Goal: Task Accomplishment & Management: Manage account settings

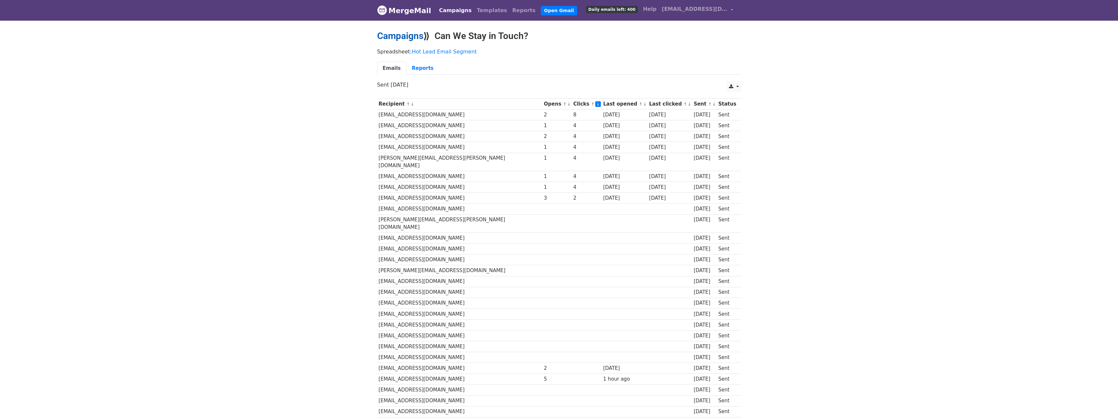
click at [409, 38] on link "Campaigns" at bounding box center [400, 35] width 46 height 11
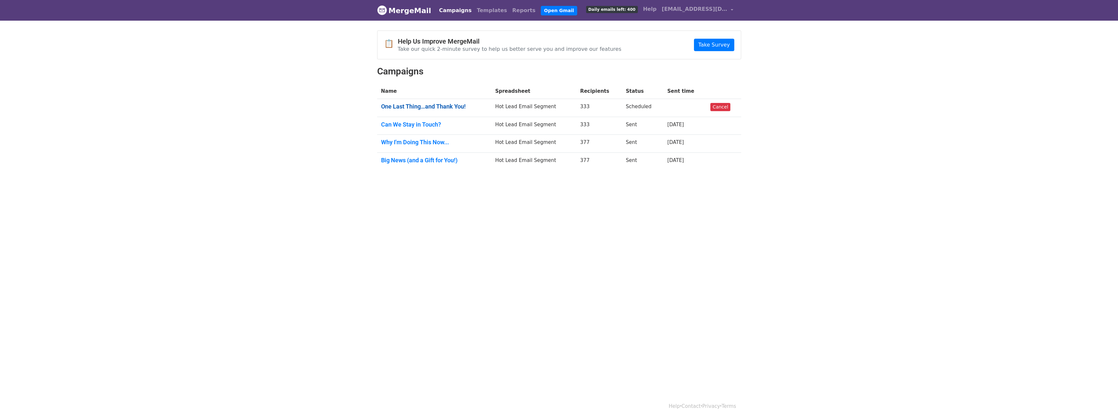
click at [447, 108] on link "One Last Thing…and Thank You!" at bounding box center [434, 106] width 106 height 7
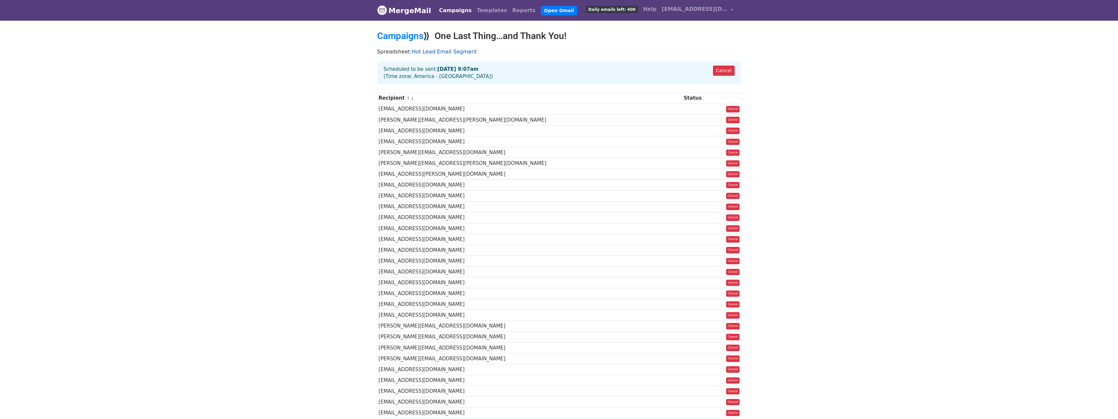
click at [450, 51] on link "Hot Lead Email Segment" at bounding box center [444, 52] width 65 height 6
click at [411, 98] on link "↓" at bounding box center [413, 98] width 4 height 5
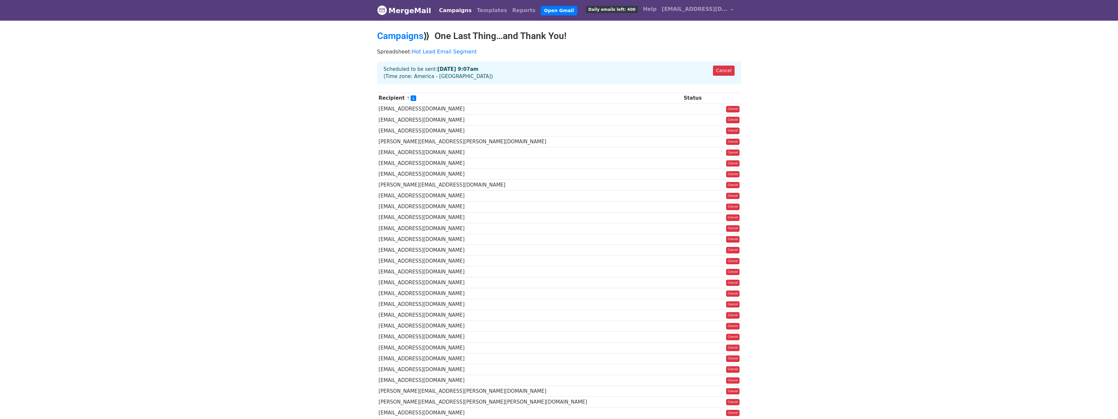
click at [406, 98] on link "↑" at bounding box center [408, 98] width 4 height 5
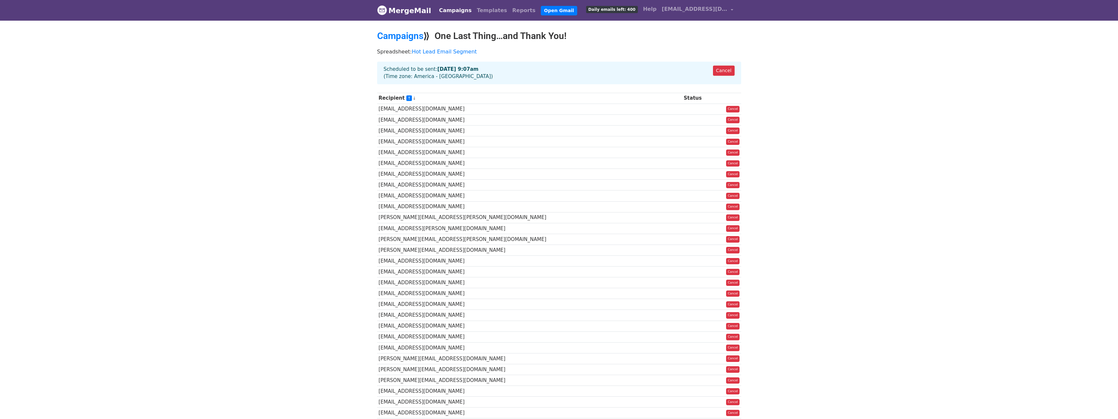
click at [413, 98] on link "↓" at bounding box center [415, 98] width 4 height 5
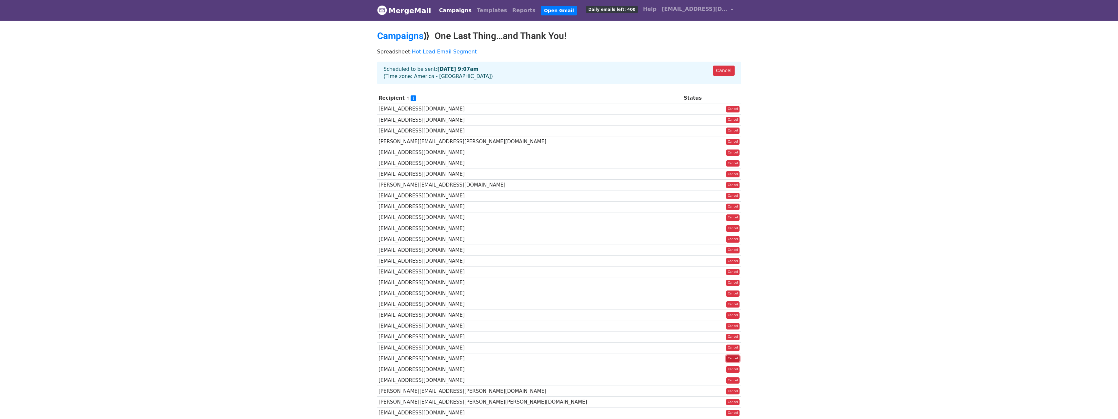
click at [730, 361] on link "Cancel" at bounding box center [732, 358] width 13 height 7
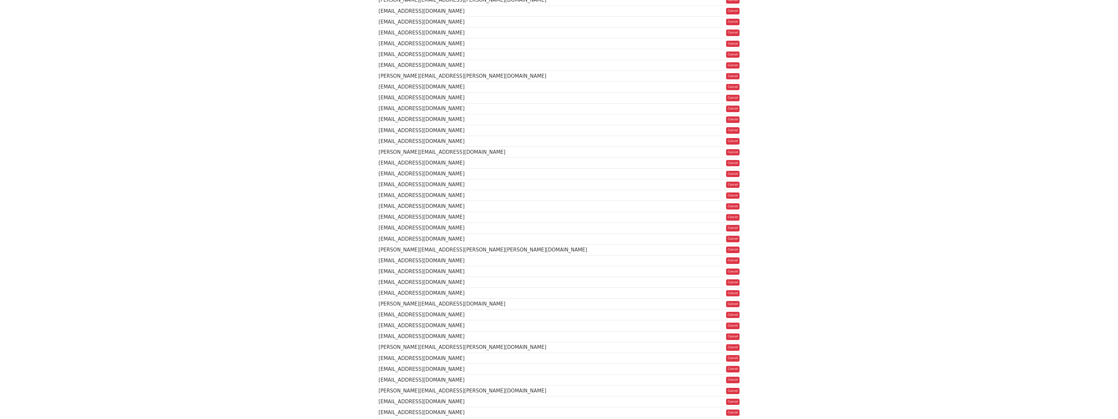
scroll to position [2272, 0]
click at [735, 195] on link "Cancel" at bounding box center [732, 192] width 13 height 7
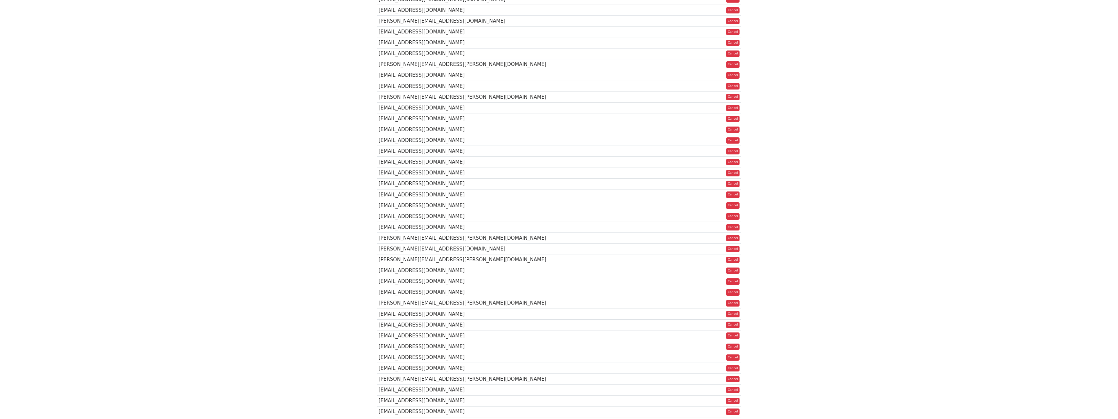
scroll to position [1996, 0]
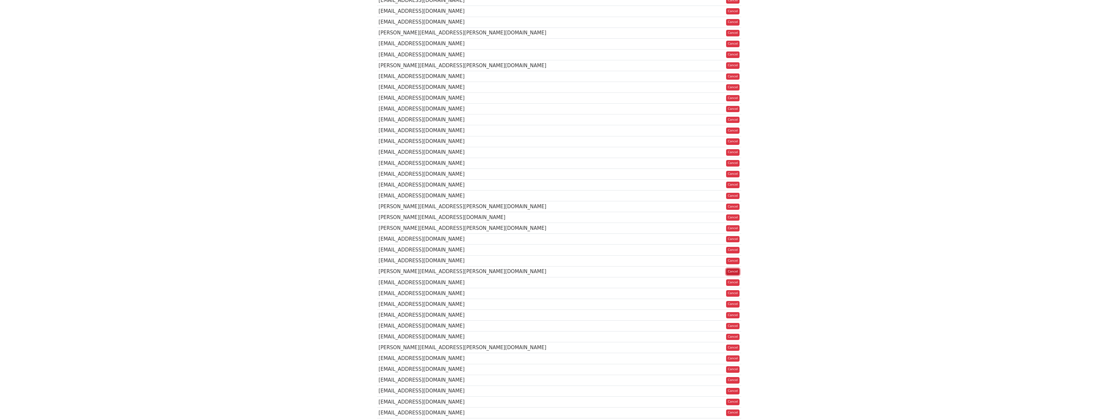
click at [731, 275] on link "Cancel" at bounding box center [732, 272] width 13 height 7
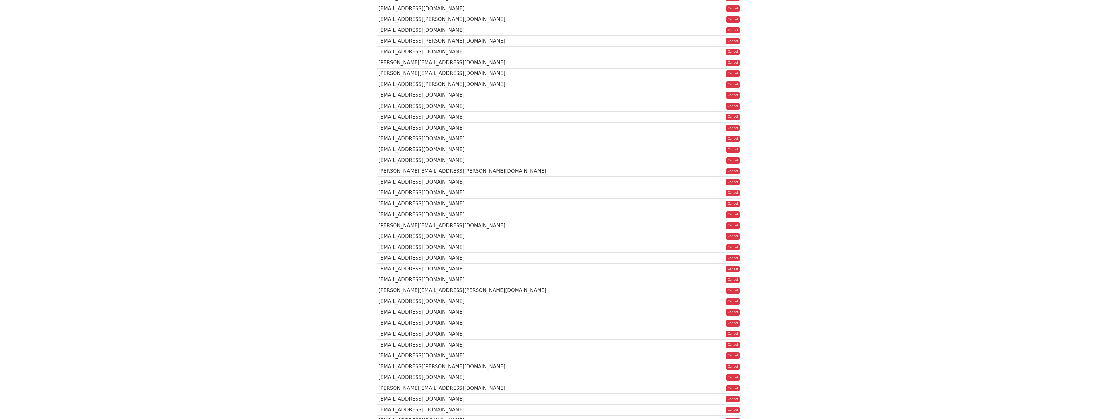
scroll to position [1583, 0]
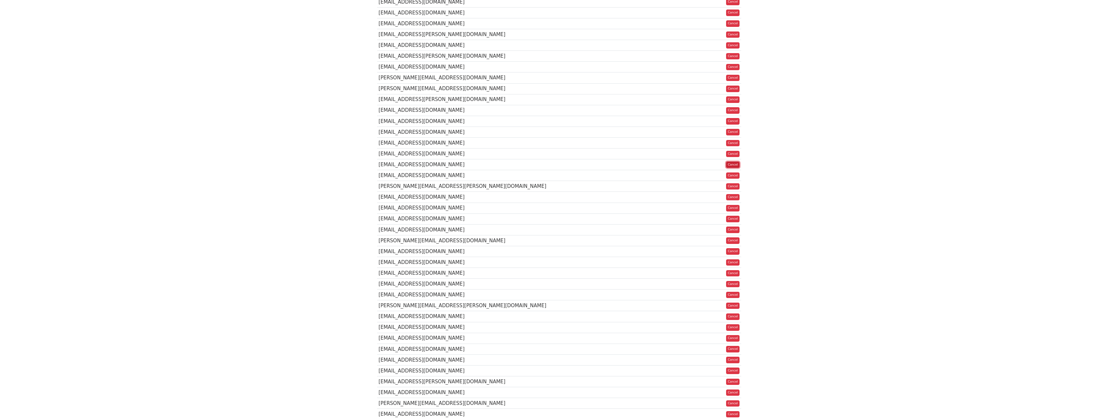
click at [736, 168] on link "Cancel" at bounding box center [732, 165] width 13 height 7
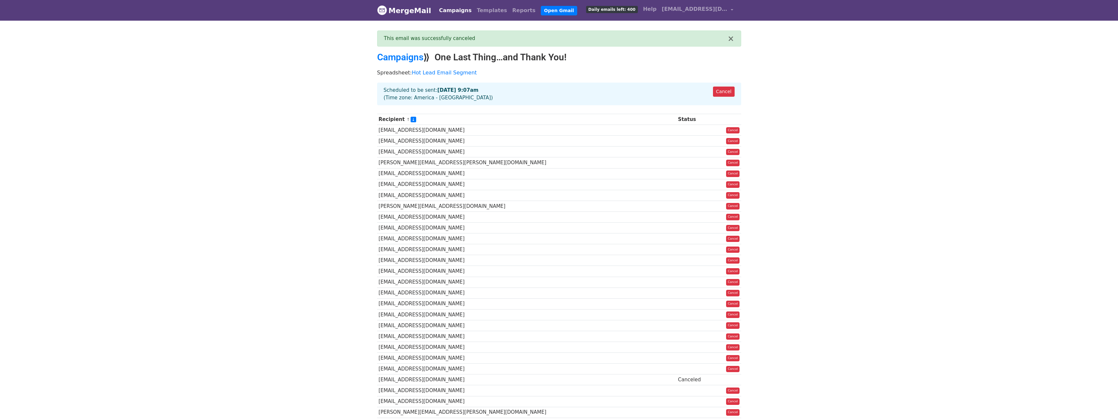
click at [406, 118] on link "↑" at bounding box center [408, 119] width 4 height 5
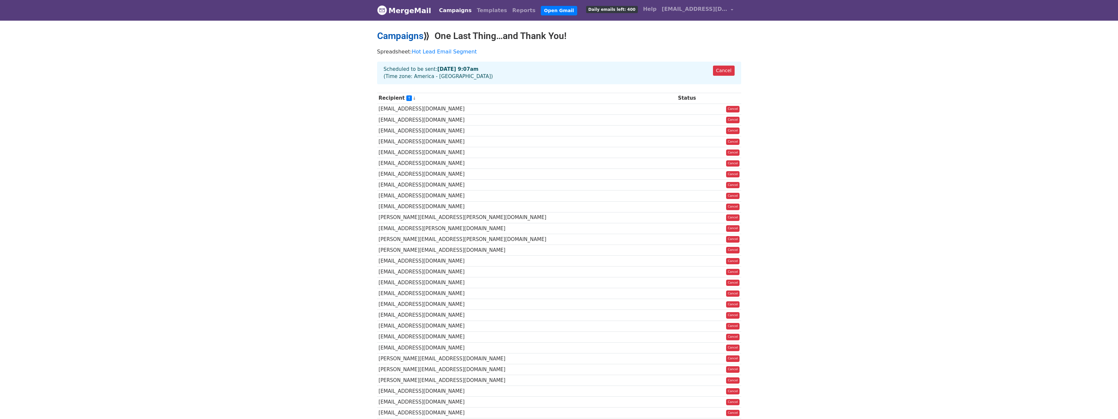
click at [413, 36] on link "Campaigns" at bounding box center [400, 35] width 46 height 11
